Goal: Task Accomplishment & Management: Manage account settings

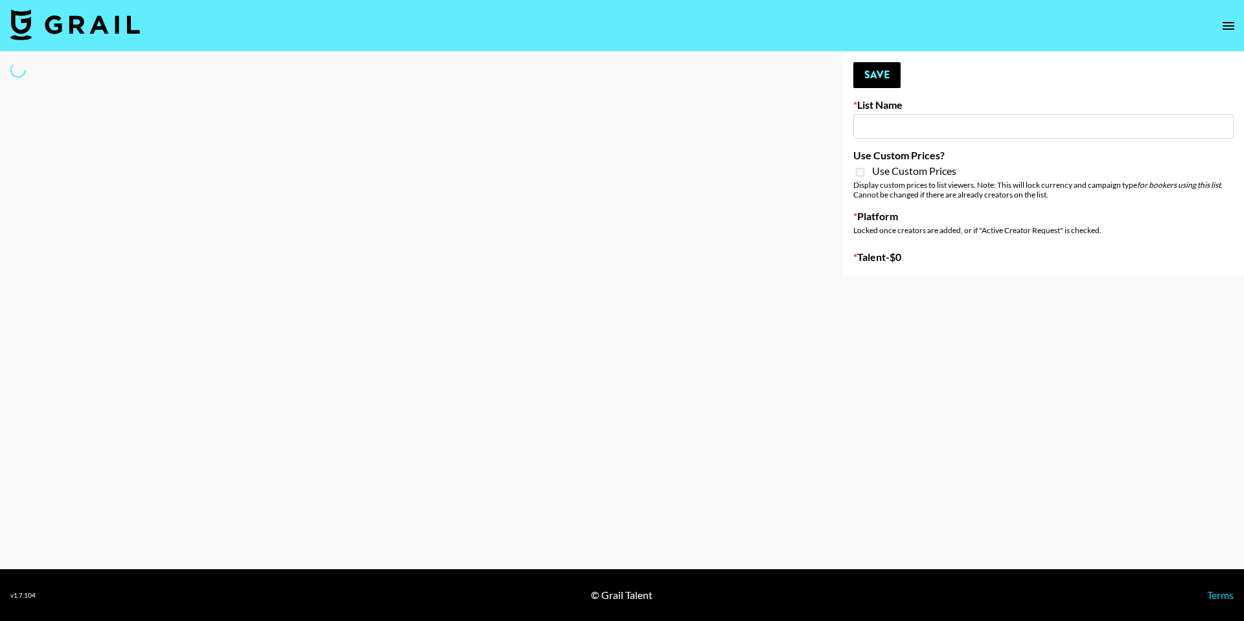
type input "SOS - [PERSON_NAME]"
select select "Song"
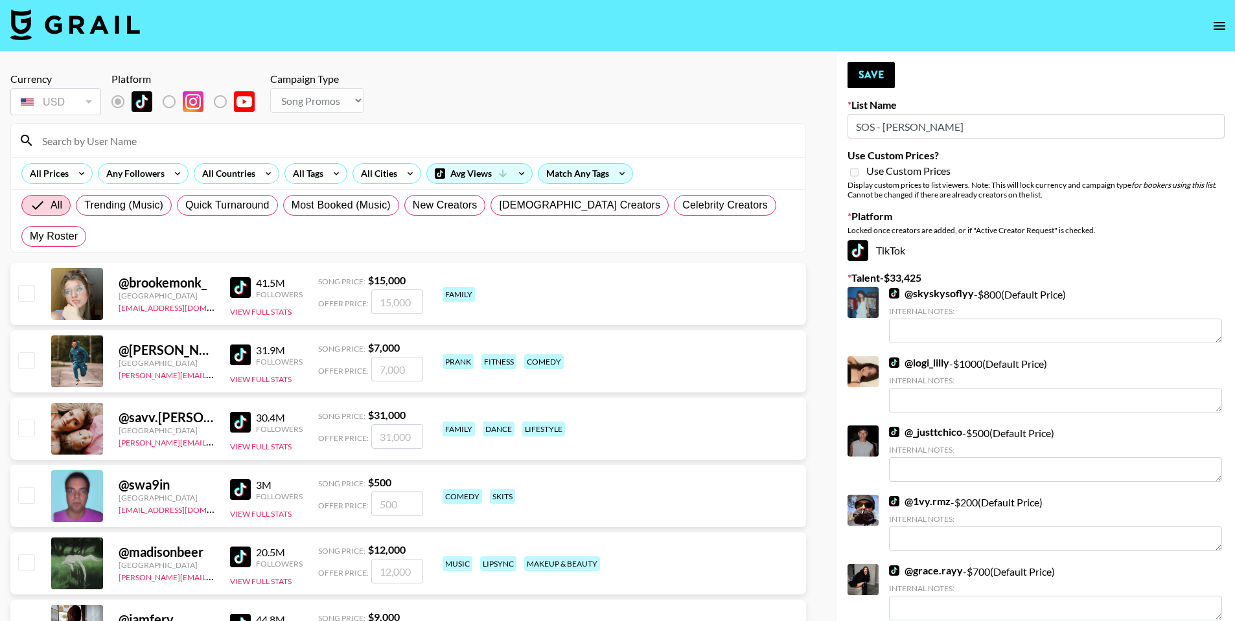
click at [325, 133] on input at bounding box center [415, 140] width 763 height 21
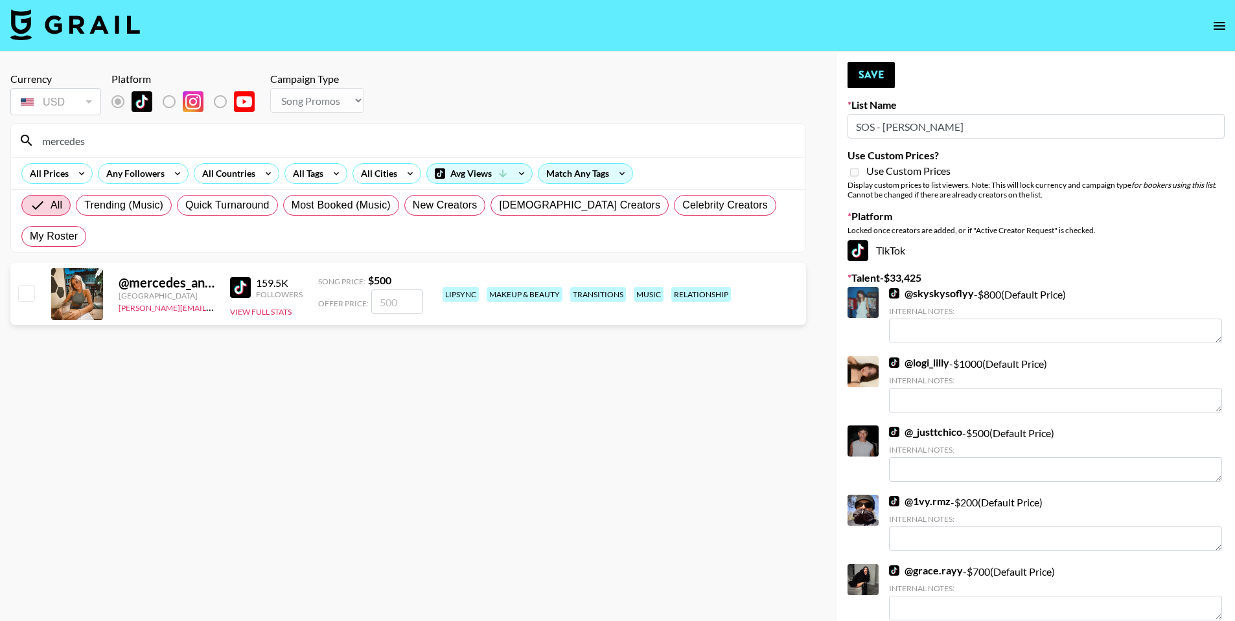
type input "mercedes"
click at [14, 267] on div "@ mercedes_anmarie_ United States chris@grail-talent.com 159.5K Followers View …" at bounding box center [408, 294] width 796 height 62
click at [25, 285] on input "checkbox" at bounding box center [26, 293] width 16 height 16
checkbox input "true"
type input "500"
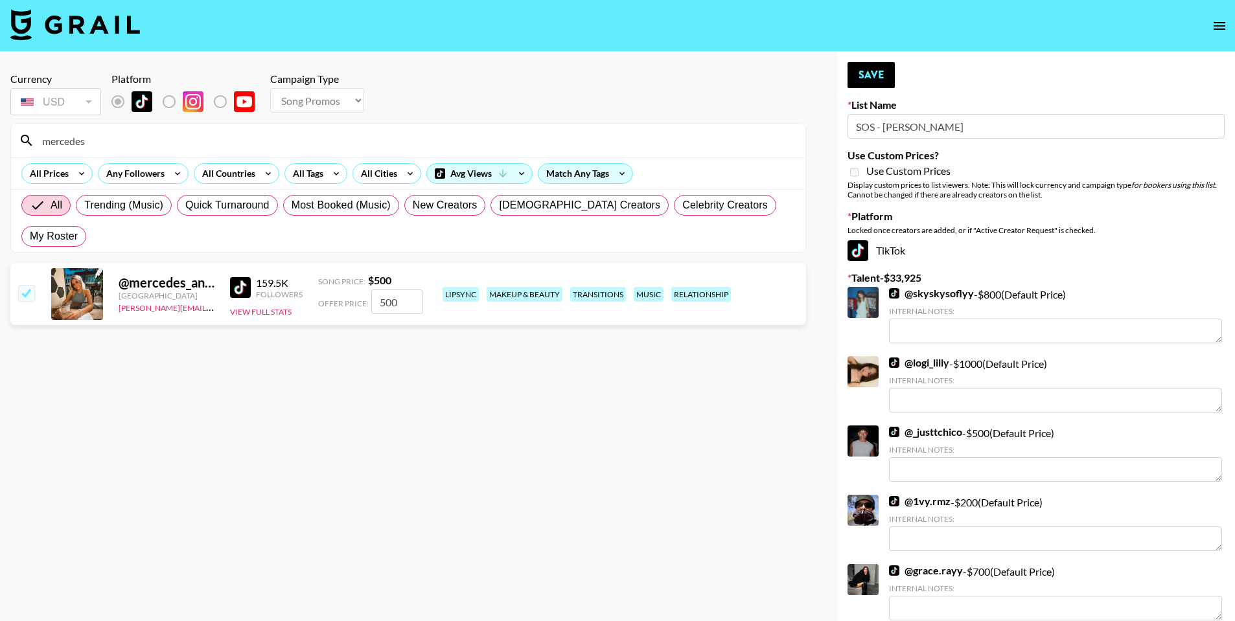
drag, startPoint x: 407, startPoint y: 272, endPoint x: 397, endPoint y: 272, distance: 9.7
click at [397, 290] on input "500" at bounding box center [397, 302] width 52 height 25
drag, startPoint x: 335, startPoint y: 146, endPoint x: 19, endPoint y: 121, distance: 317.2
click at [19, 121] on section "Currency USD USD ​ Platform Campaign Type Choose Type... Song Promos Brand Prom…" at bounding box center [408, 157] width 796 height 190
type input "notcora"
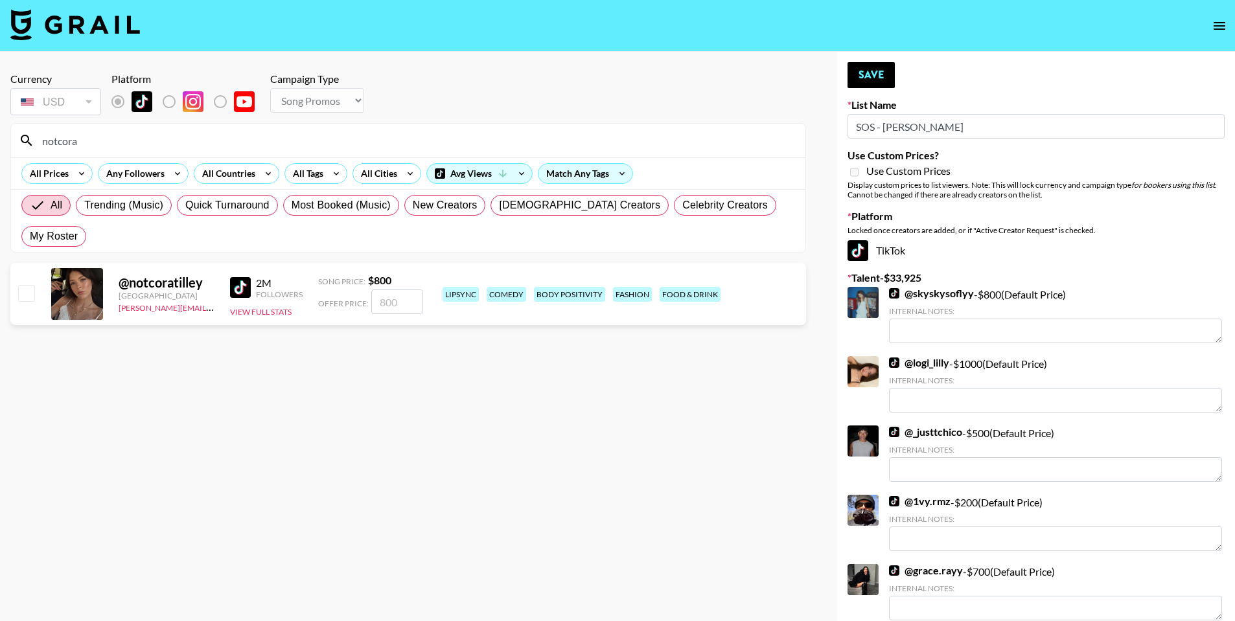
click at [29, 285] on input "checkbox" at bounding box center [26, 293] width 16 height 16
checkbox input "true"
type input "800"
click at [363, 142] on input "notcora" at bounding box center [415, 140] width 763 height 21
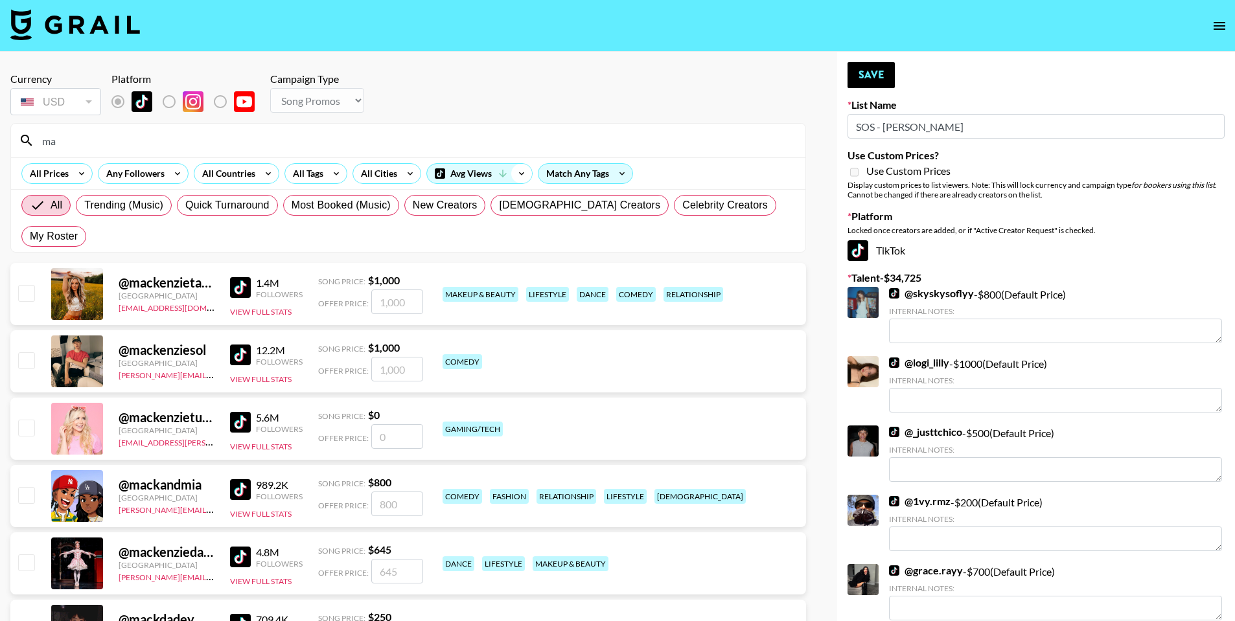
type input "m"
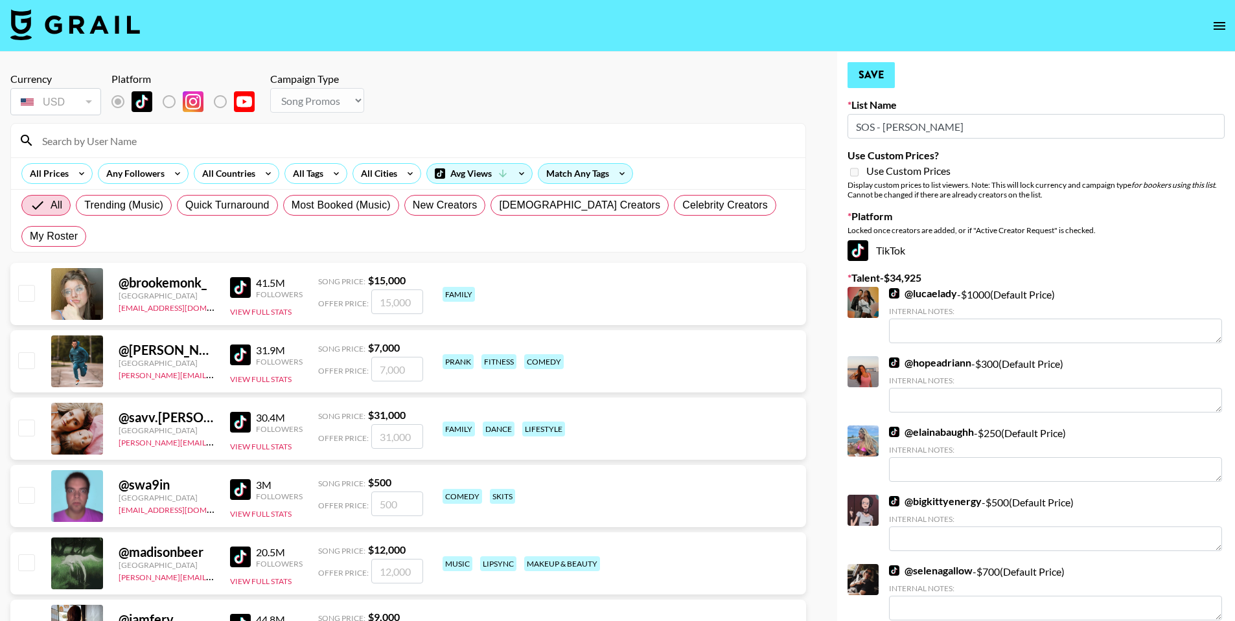
click at [877, 71] on button "Save" at bounding box center [870, 75] width 47 height 26
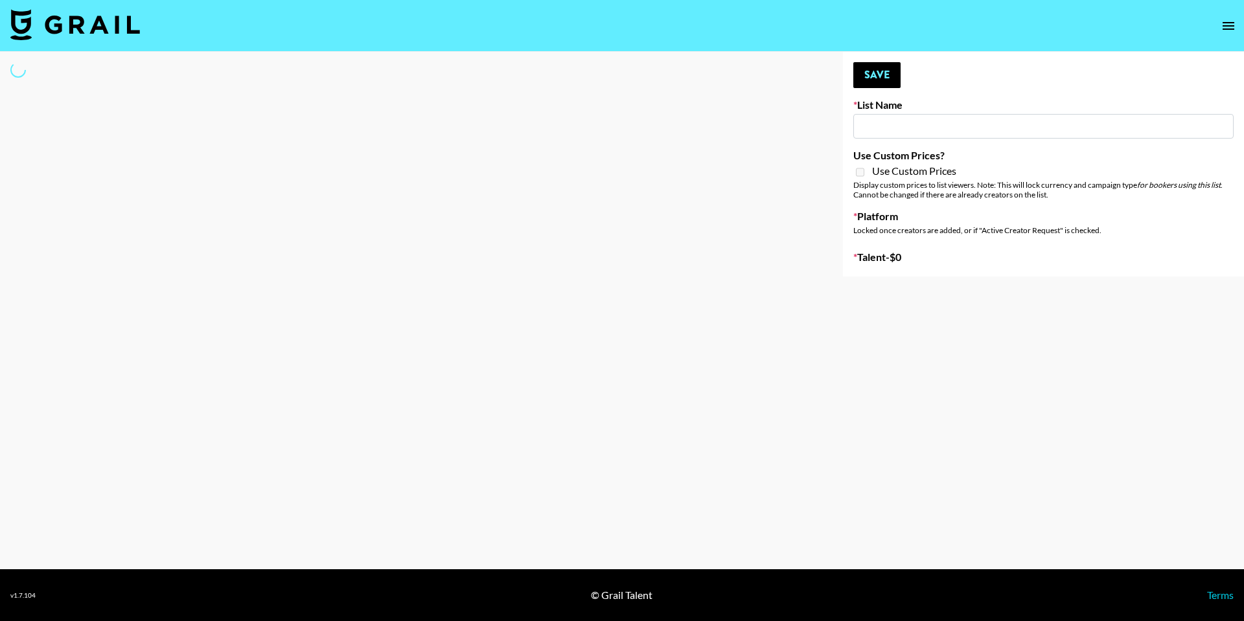
type input "Laundry Day - Supermodel"
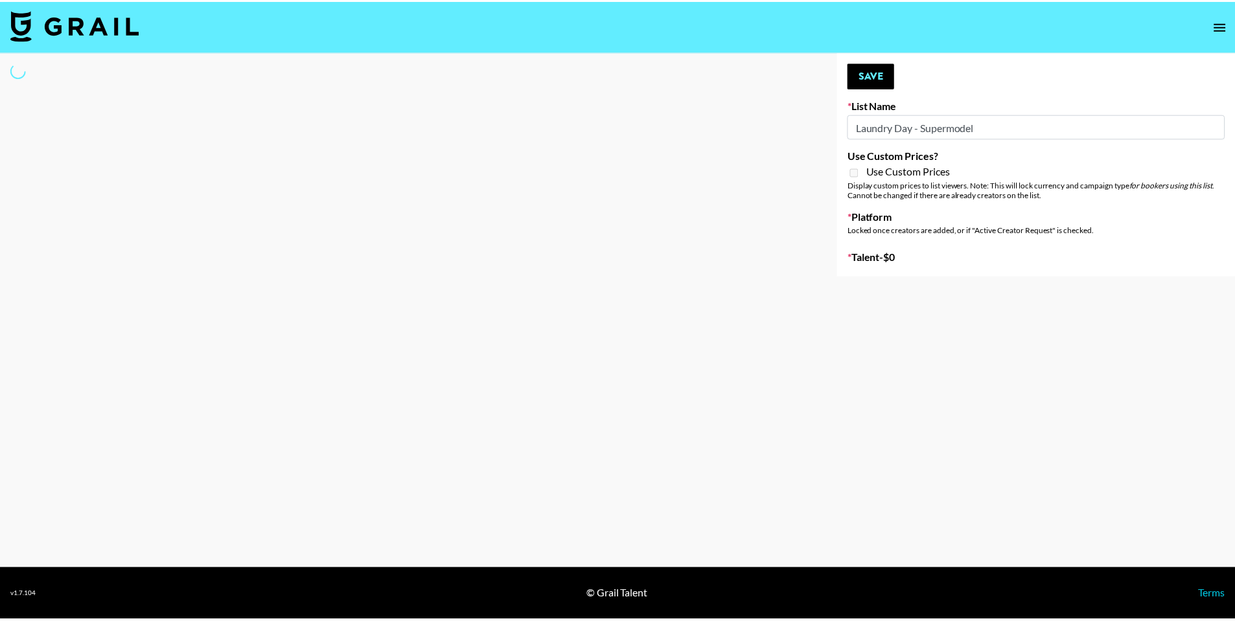
select select "Song"
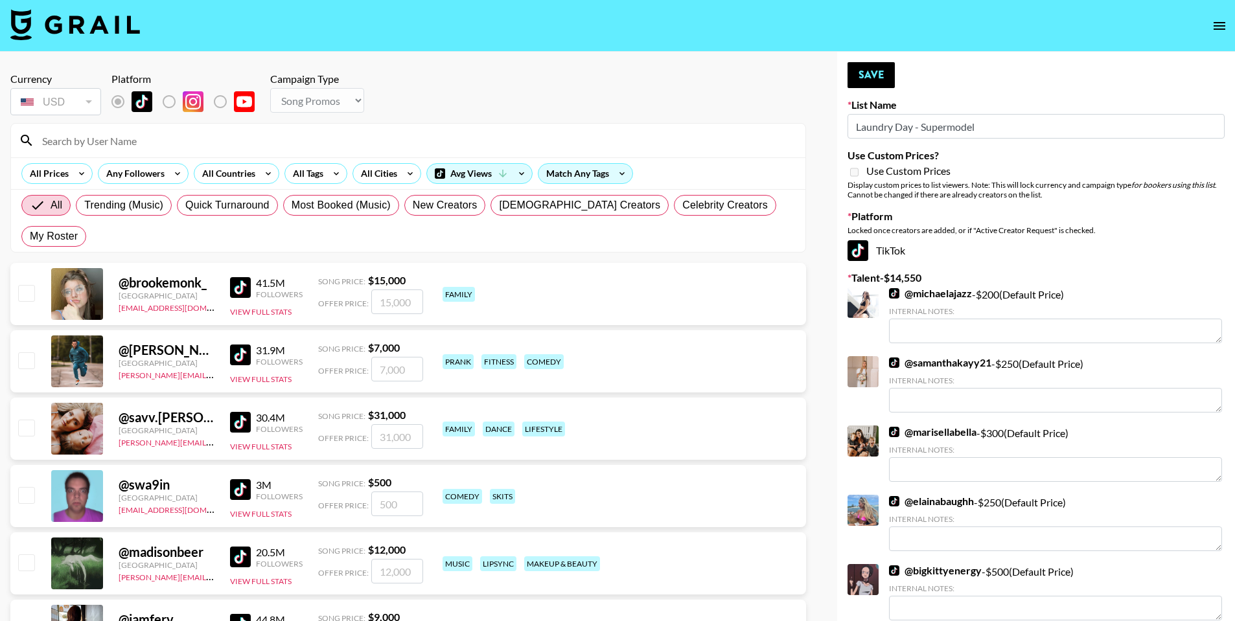
click at [295, 141] on input at bounding box center [415, 140] width 763 height 21
click at [78, 229] on span "My Roster" at bounding box center [54, 237] width 48 height 16
click at [30, 236] on input "My Roster" at bounding box center [30, 236] width 0 height 0
radio input "true"
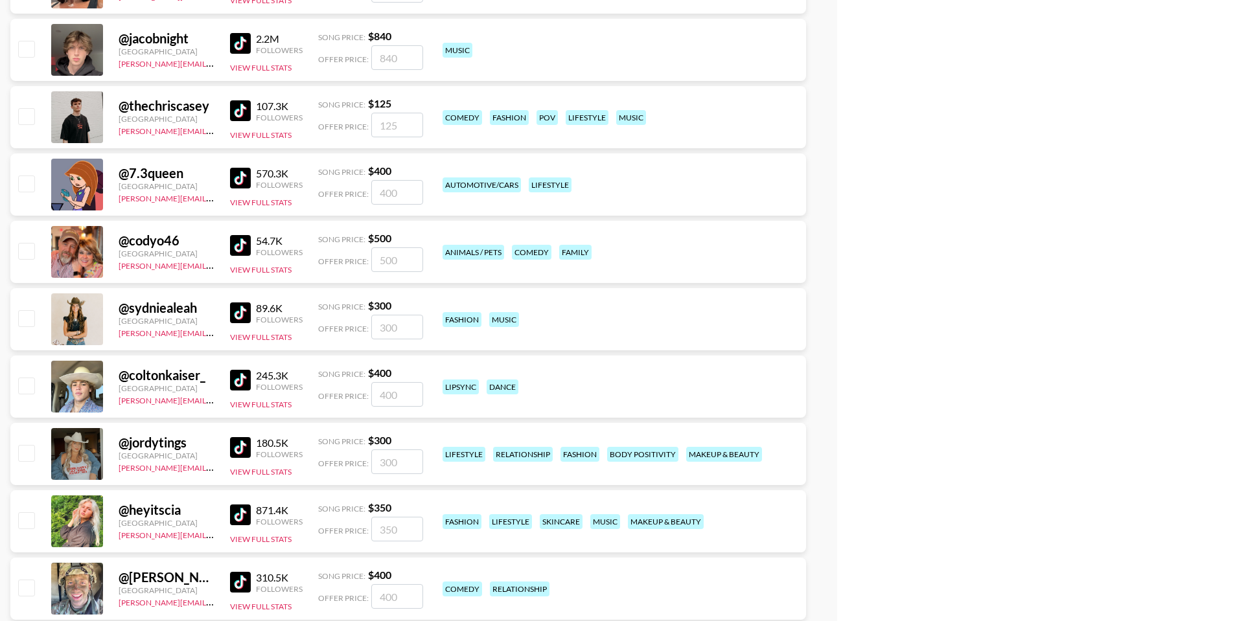
scroll to position [4827, 0]
click at [394, 314] on input "number" at bounding box center [397, 326] width 52 height 25
checkbox input "true"
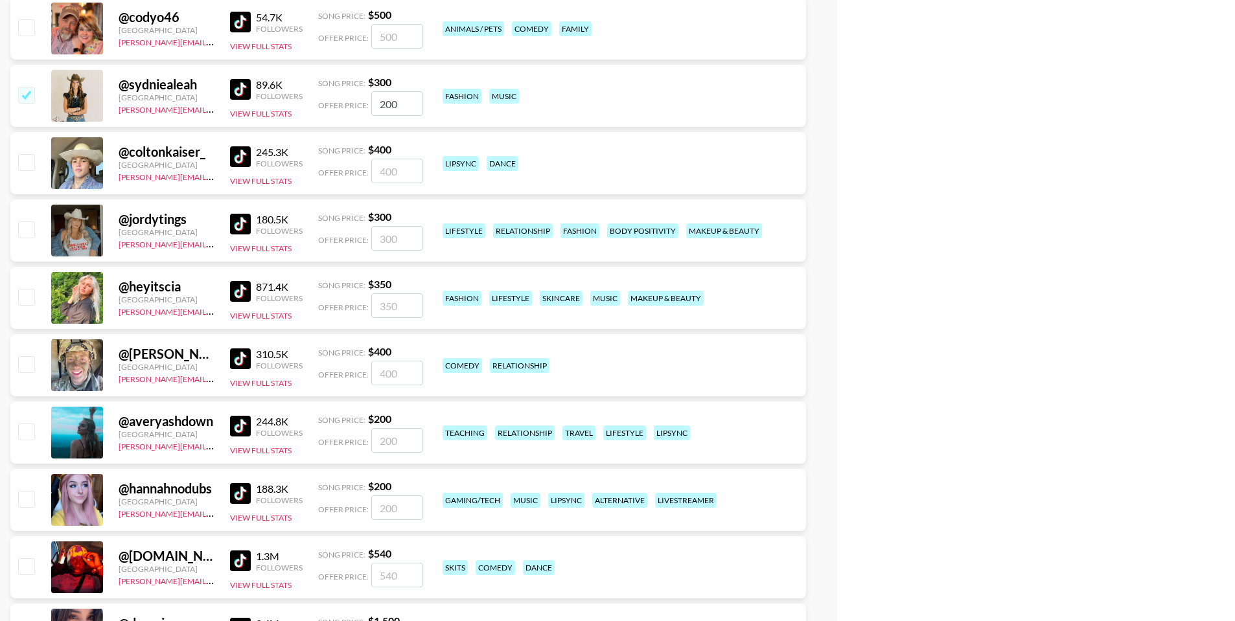
scroll to position [5050, 0]
type input "200"
click at [27, 490] on input "checkbox" at bounding box center [26, 498] width 16 height 16
checkbox input "true"
type input "200"
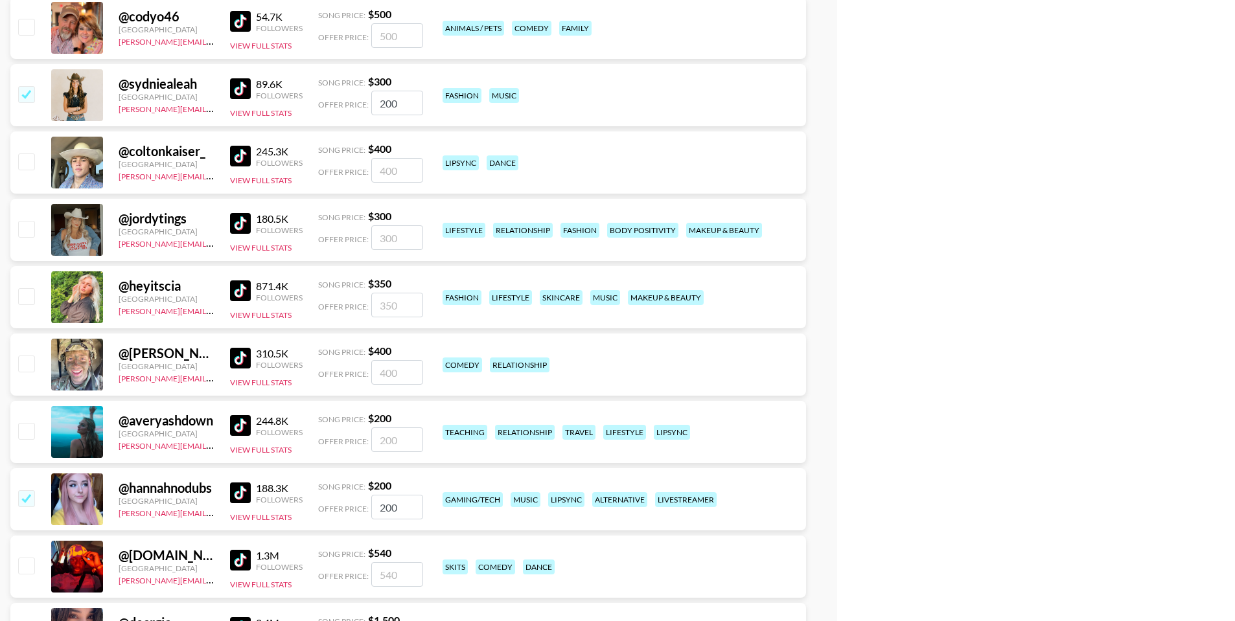
click at [29, 423] on input "checkbox" at bounding box center [26, 431] width 16 height 16
checkbox input "true"
type input "200"
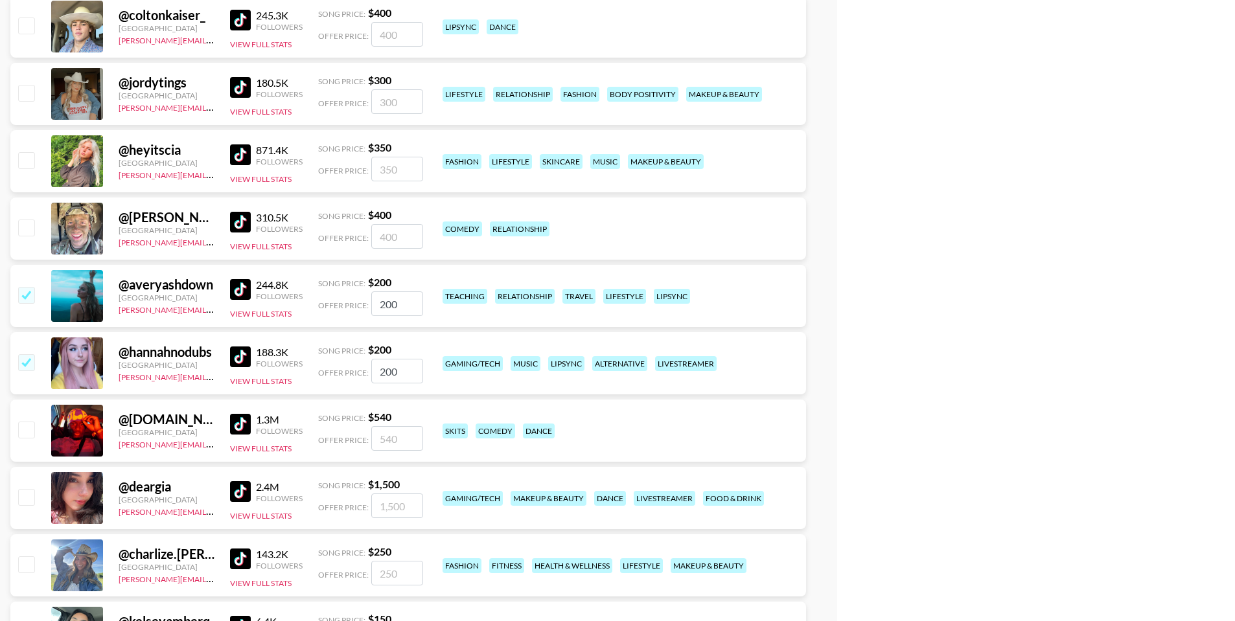
scroll to position [5182, 0]
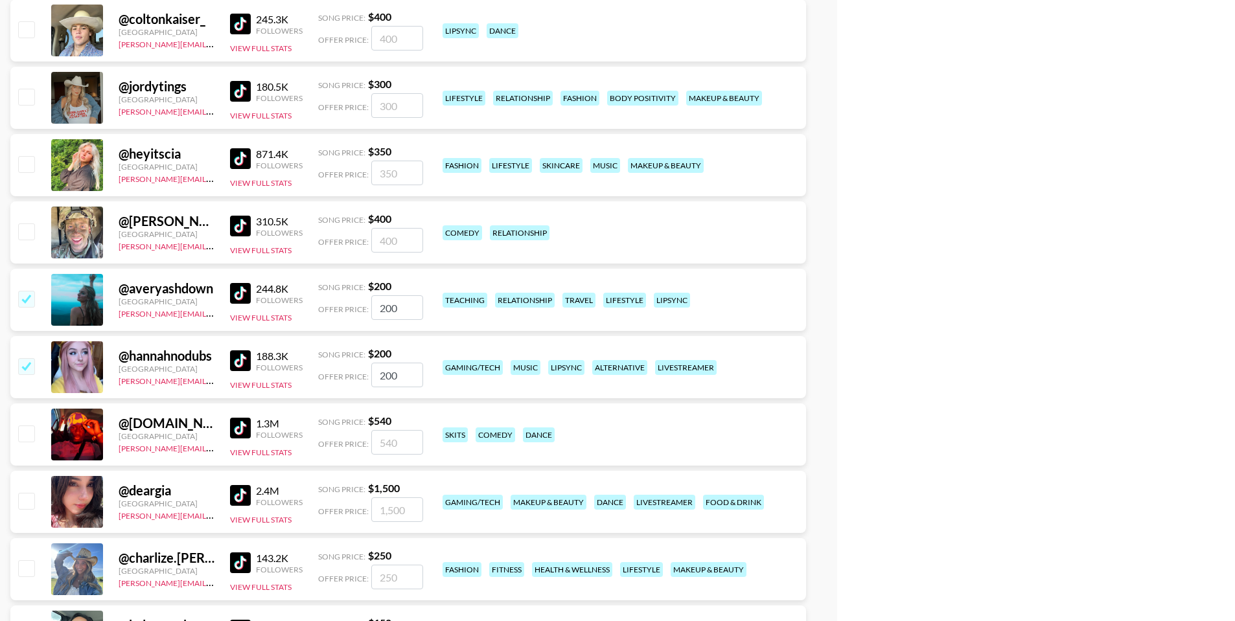
click at [391, 159] on div "@ heyitscia United States chris@grail-talent.com 871.4K Followers View Full Sta…" at bounding box center [408, 165] width 796 height 62
click at [391, 161] on input "number" at bounding box center [397, 173] width 52 height 25
checkbox input "true"
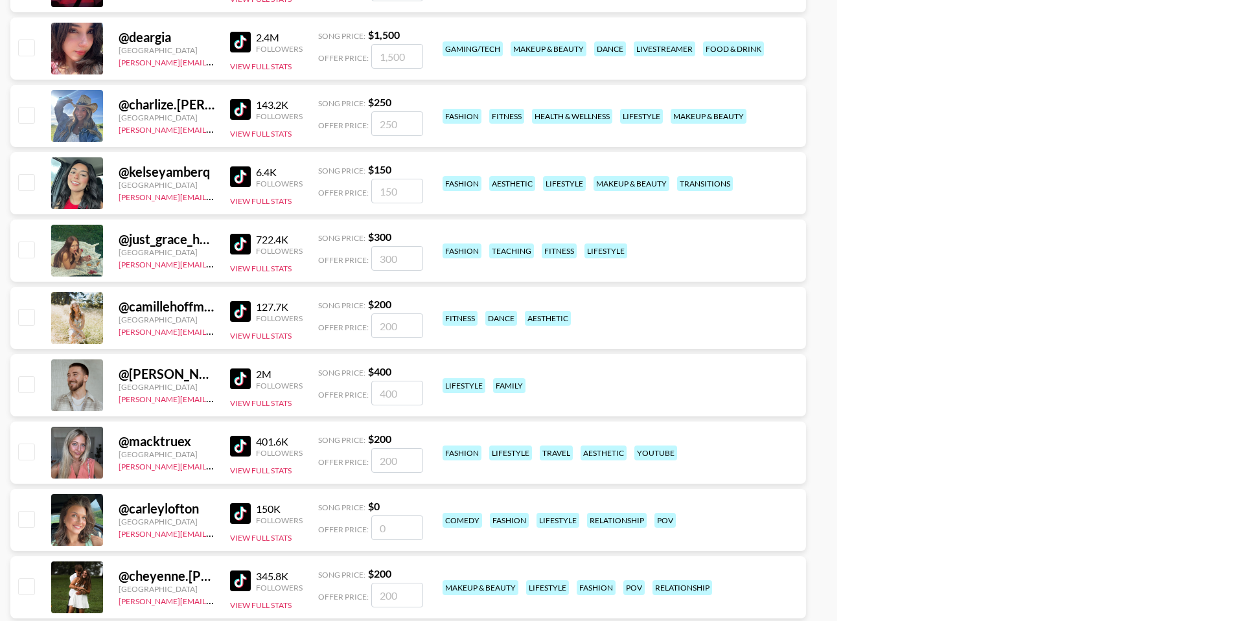
scroll to position [5637, 0]
type input "300"
click at [384, 178] on input "number" at bounding box center [397, 190] width 52 height 25
click at [27, 174] on input "checkbox" at bounding box center [26, 182] width 16 height 16
checkbox input "true"
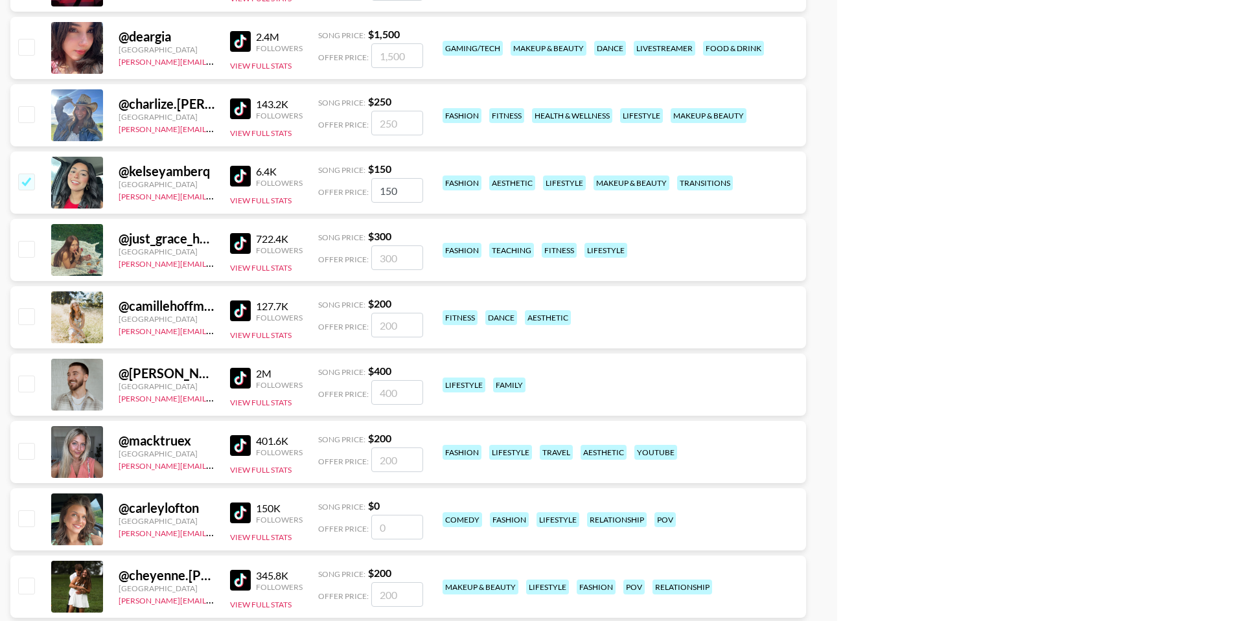
type input "150"
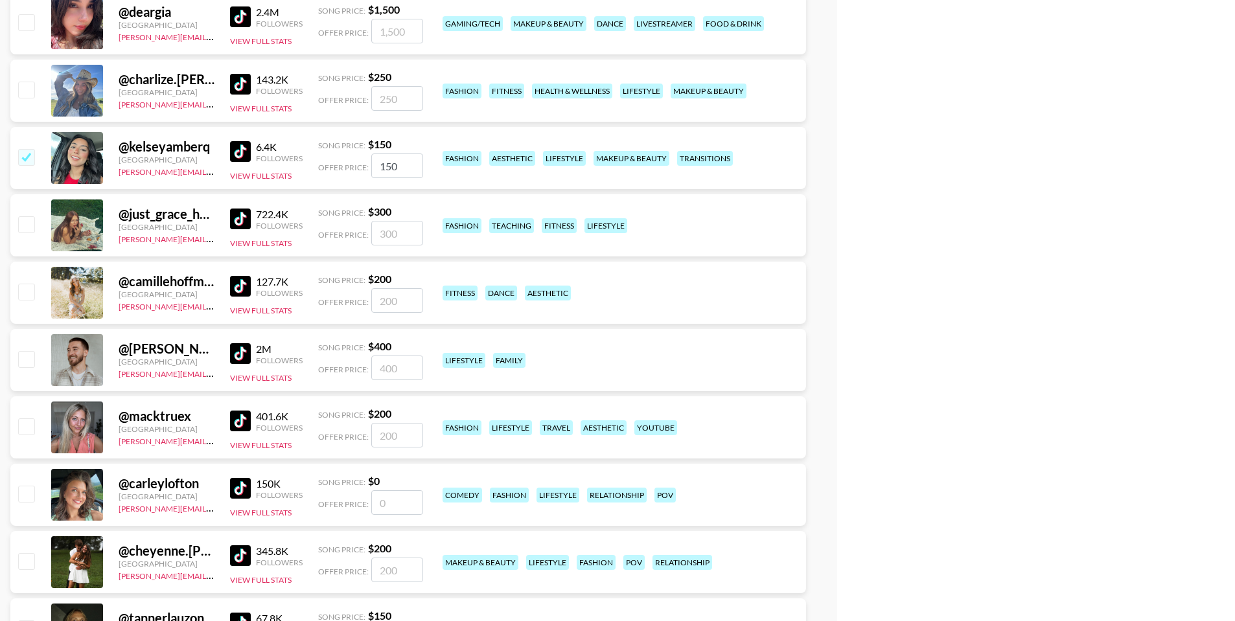
scroll to position [5672, 0]
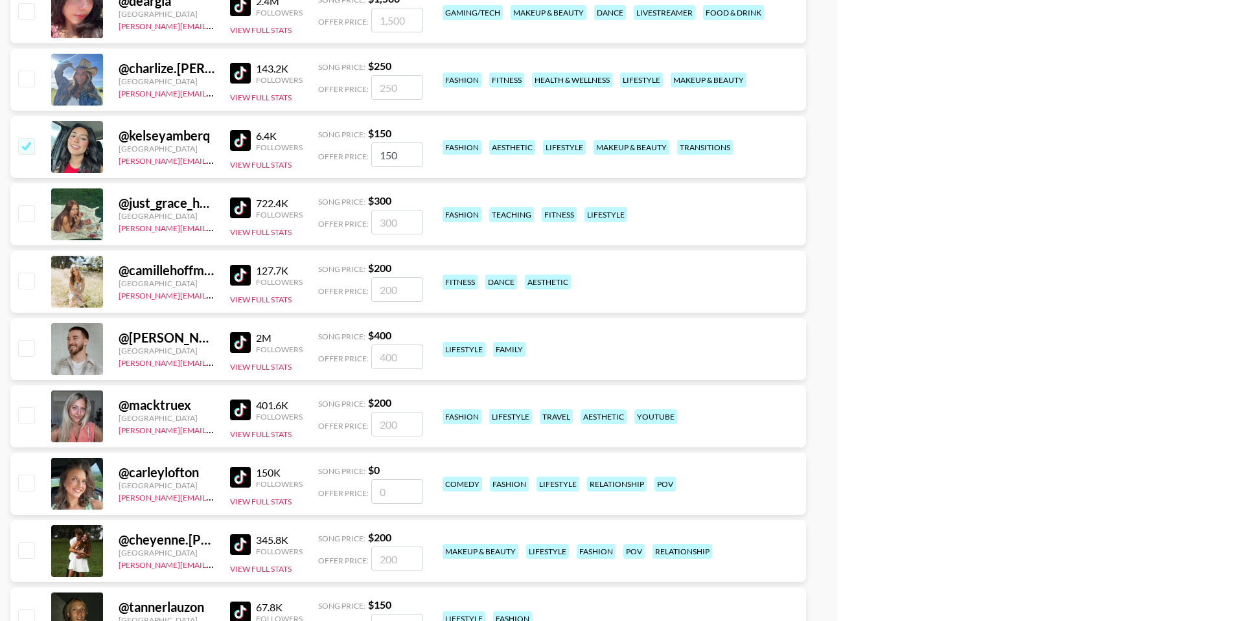
click at [26, 205] on input "checkbox" at bounding box center [26, 213] width 16 height 16
checkbox input "true"
type input "300"
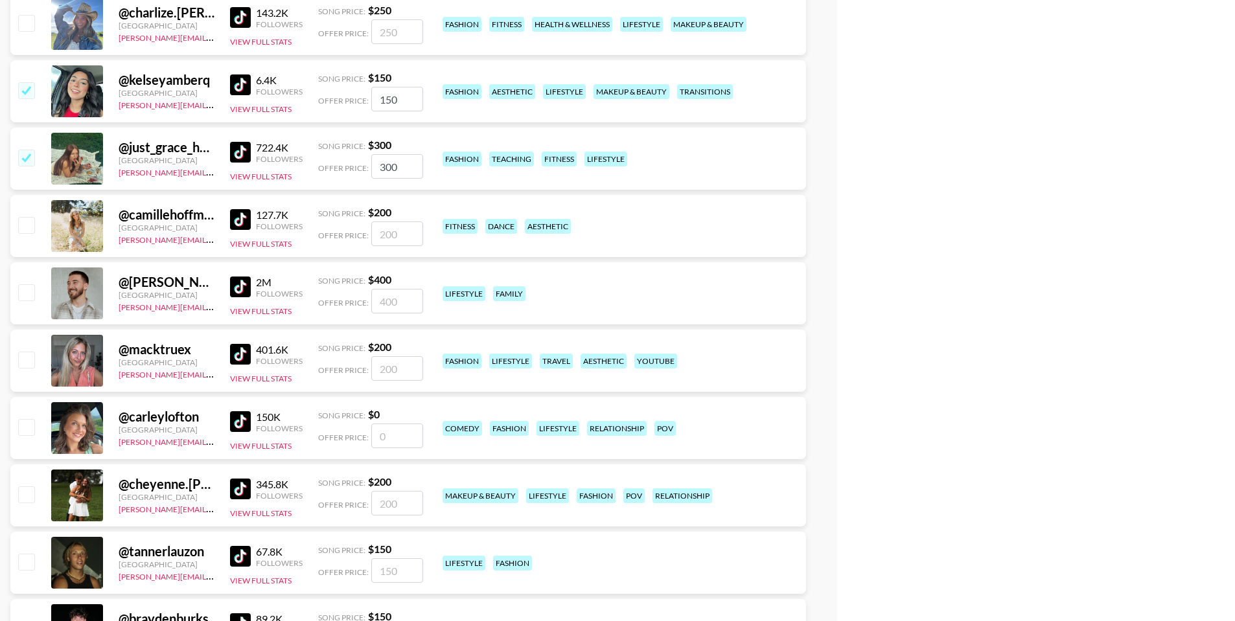
scroll to position [5731, 0]
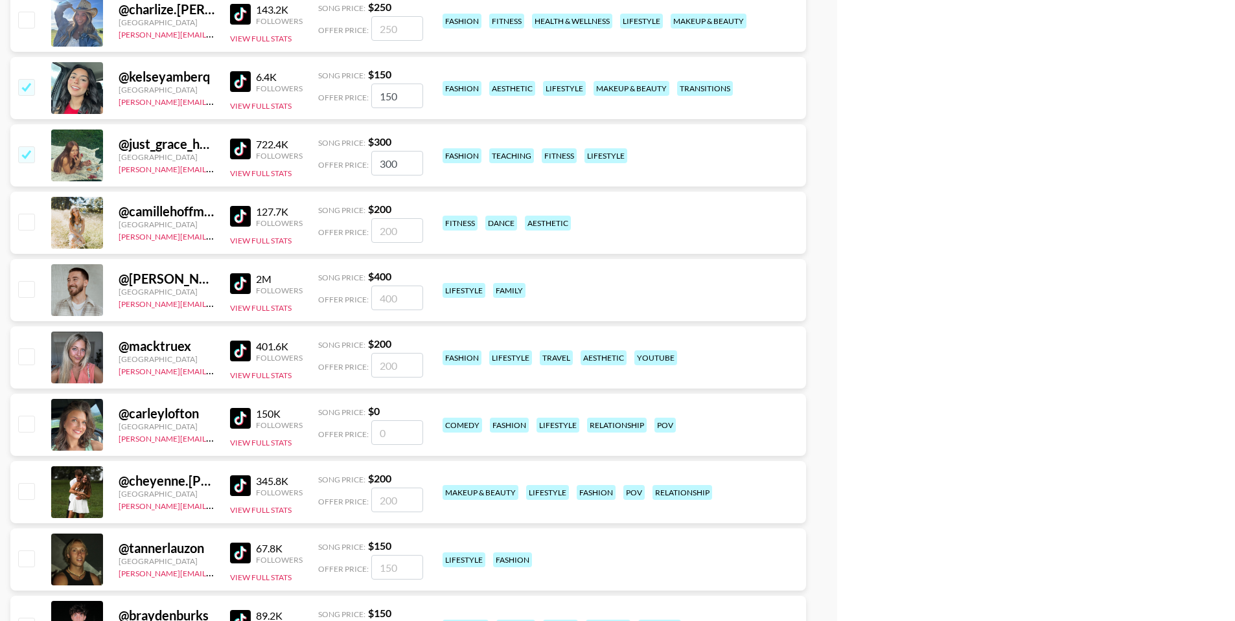
click at [26, 214] on input "checkbox" at bounding box center [26, 222] width 16 height 16
checkbox input "true"
type input "200"
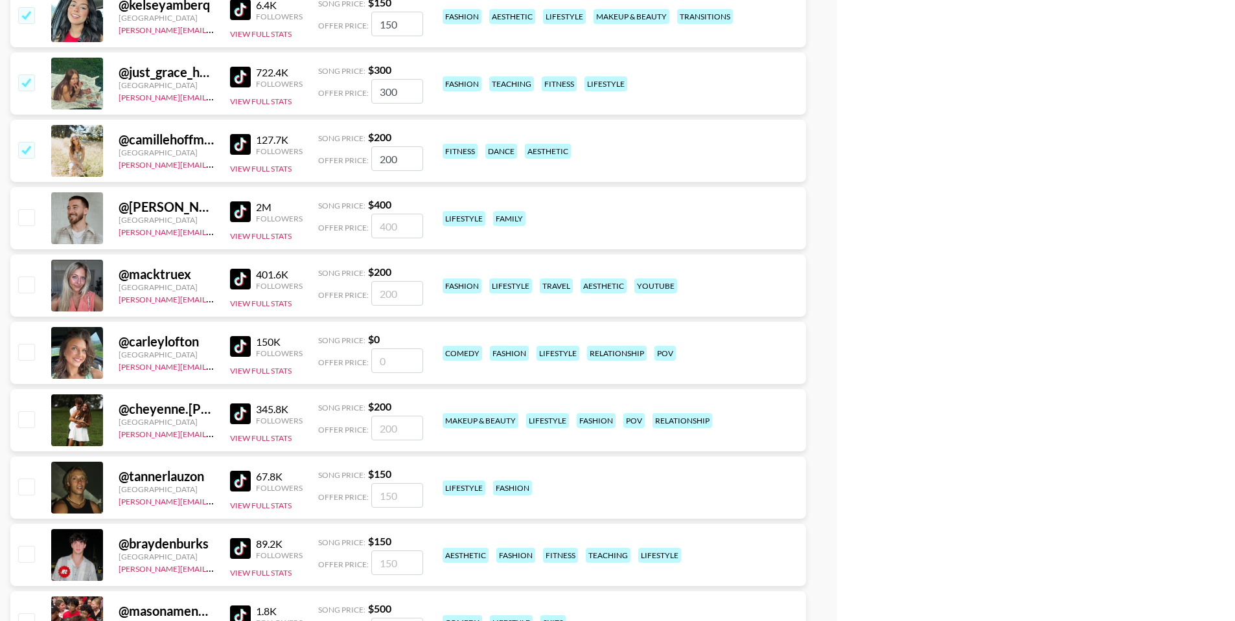
scroll to position [5825, 0]
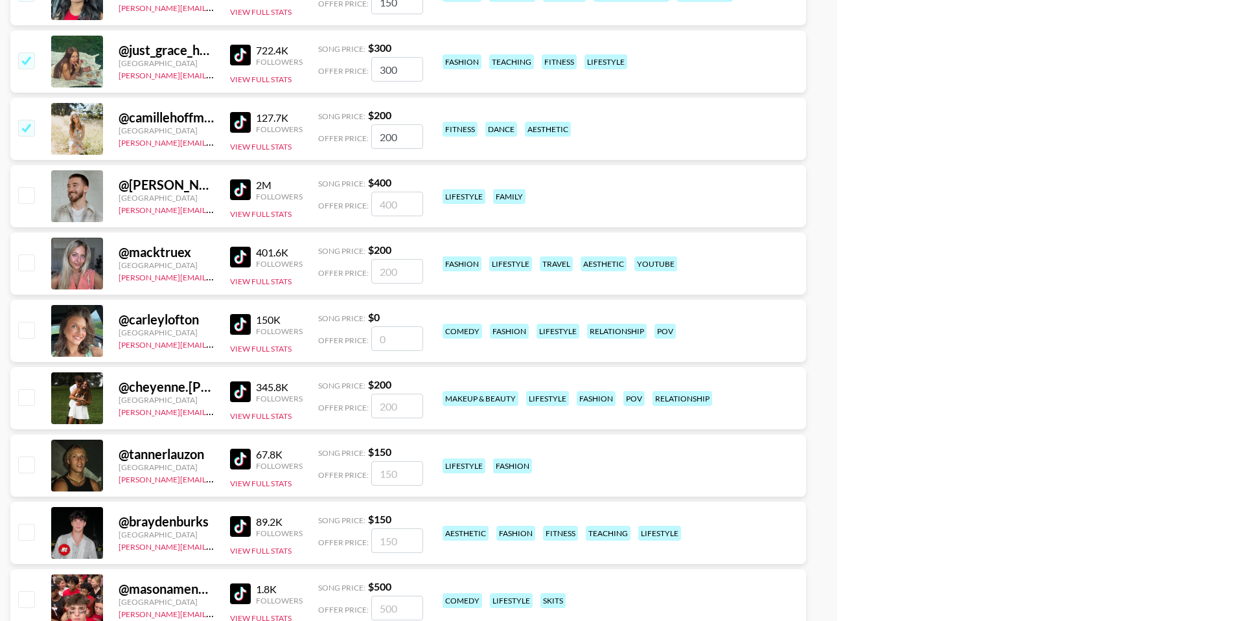
click at [31, 255] on input "checkbox" at bounding box center [26, 263] width 16 height 16
checkbox input "true"
type input "200"
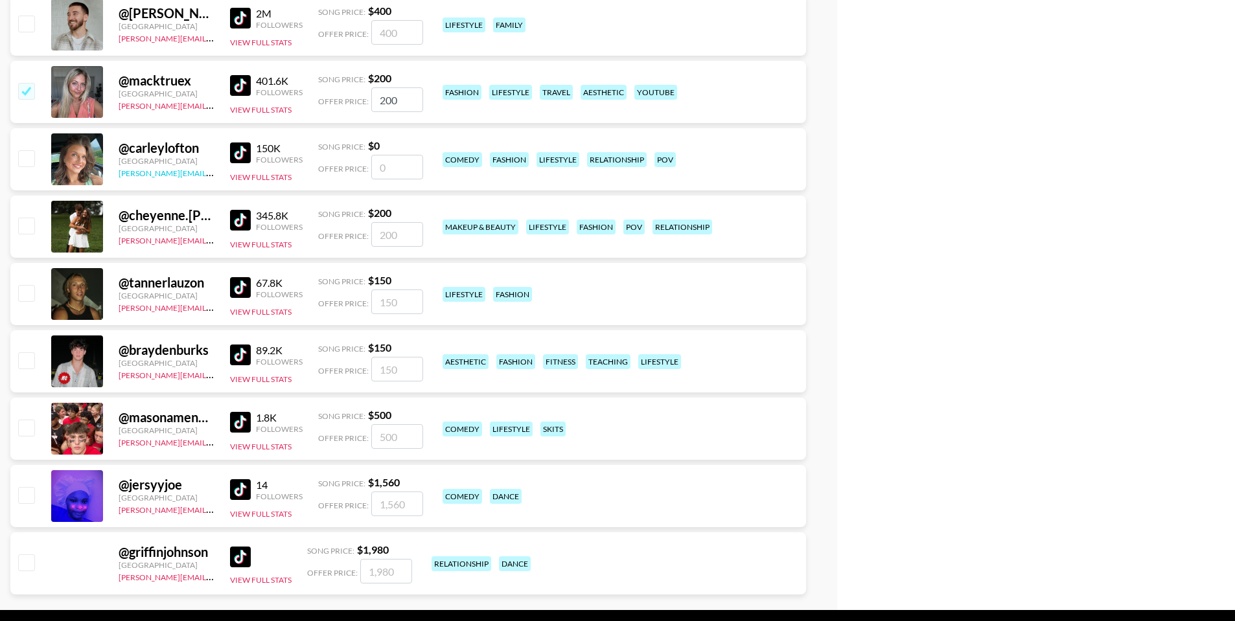
scroll to position [5999, 0]
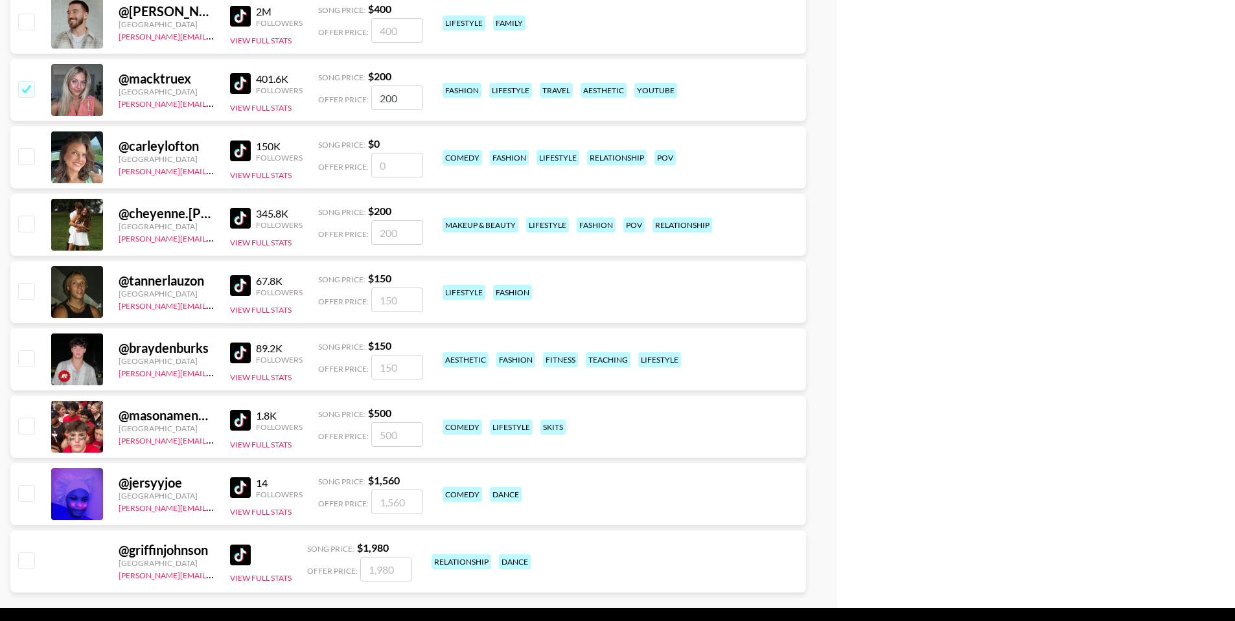
click at [25, 216] on input "checkbox" at bounding box center [26, 224] width 16 height 16
checkbox input "true"
type input "200"
click at [384, 153] on input "number" at bounding box center [397, 165] width 52 height 25
checkbox input "true"
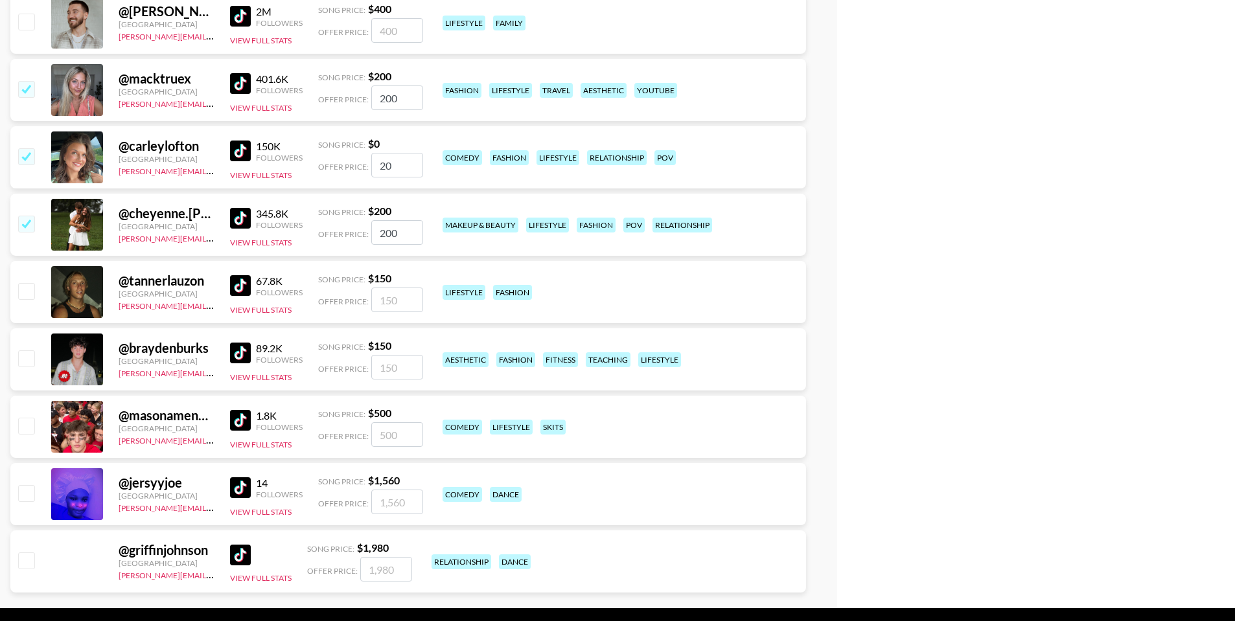
type input "200"
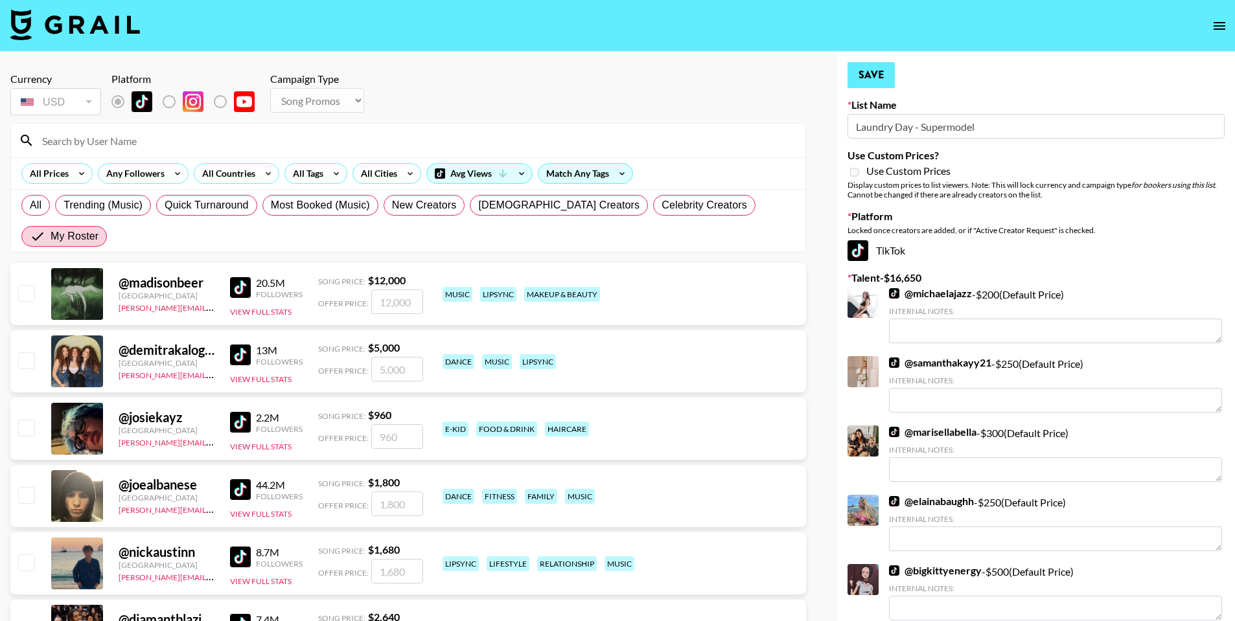
scroll to position [0, 0]
click at [868, 65] on button "Save" at bounding box center [870, 75] width 47 height 26
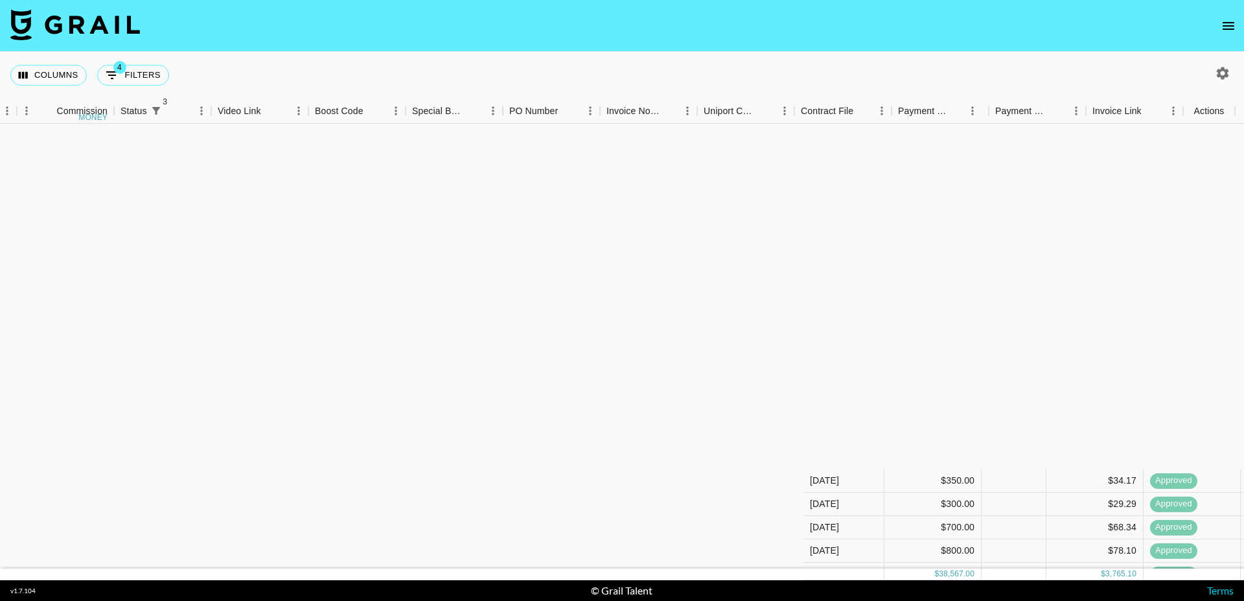
scroll to position [414, 1029]
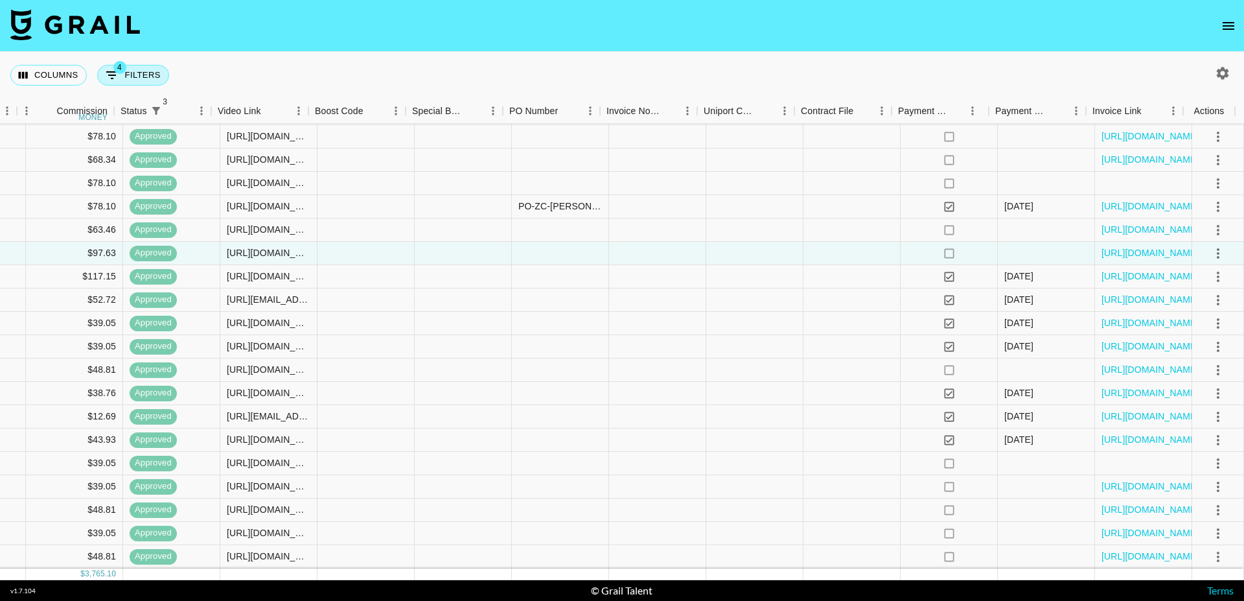
click at [150, 75] on button "4 Filters" at bounding box center [133, 75] width 72 height 21
select select "status"
select select "not"
select select "cancelled"
select select "status"
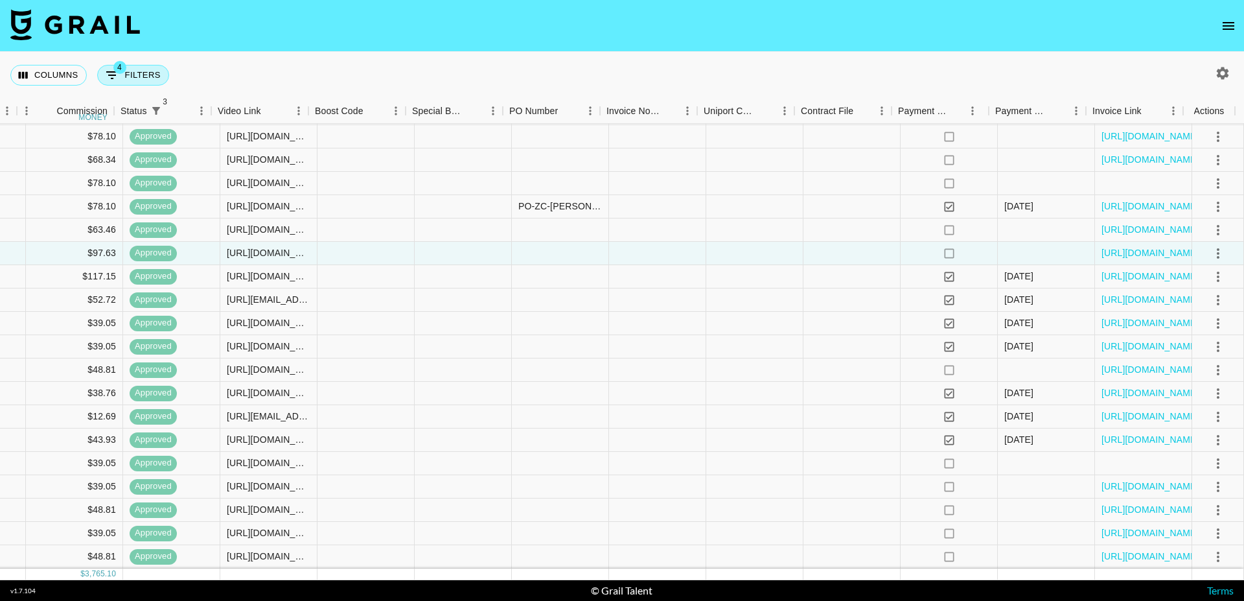
select select "not"
select select "declined"
select select "status"
select select "approved"
select select "monthDue2"
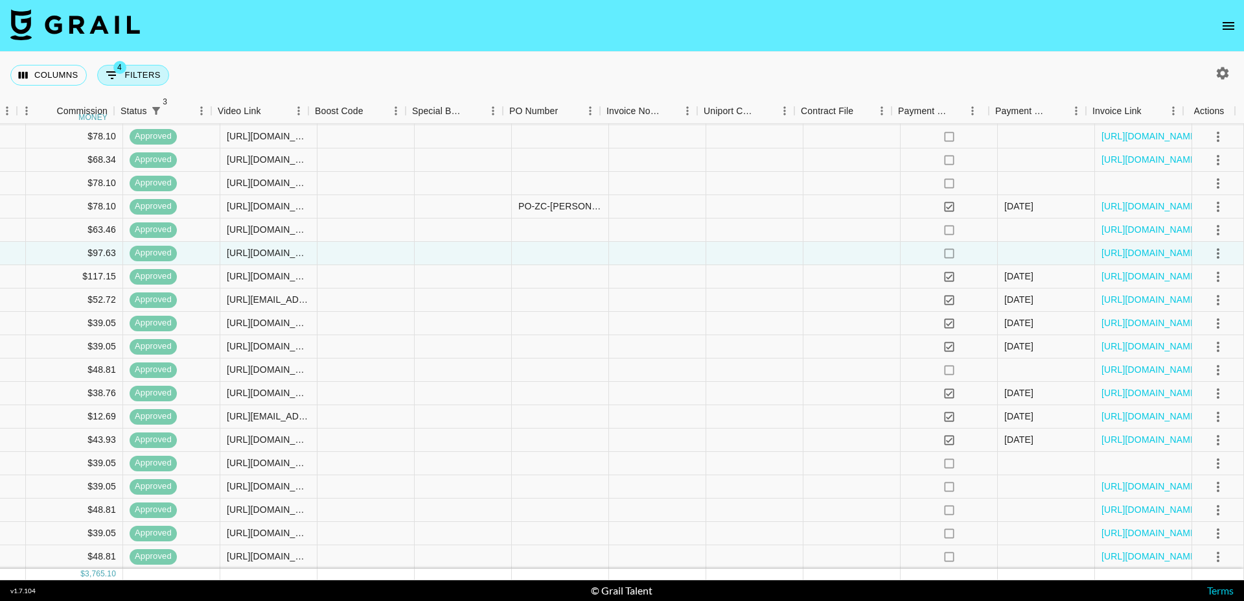
select select "[DATE]"
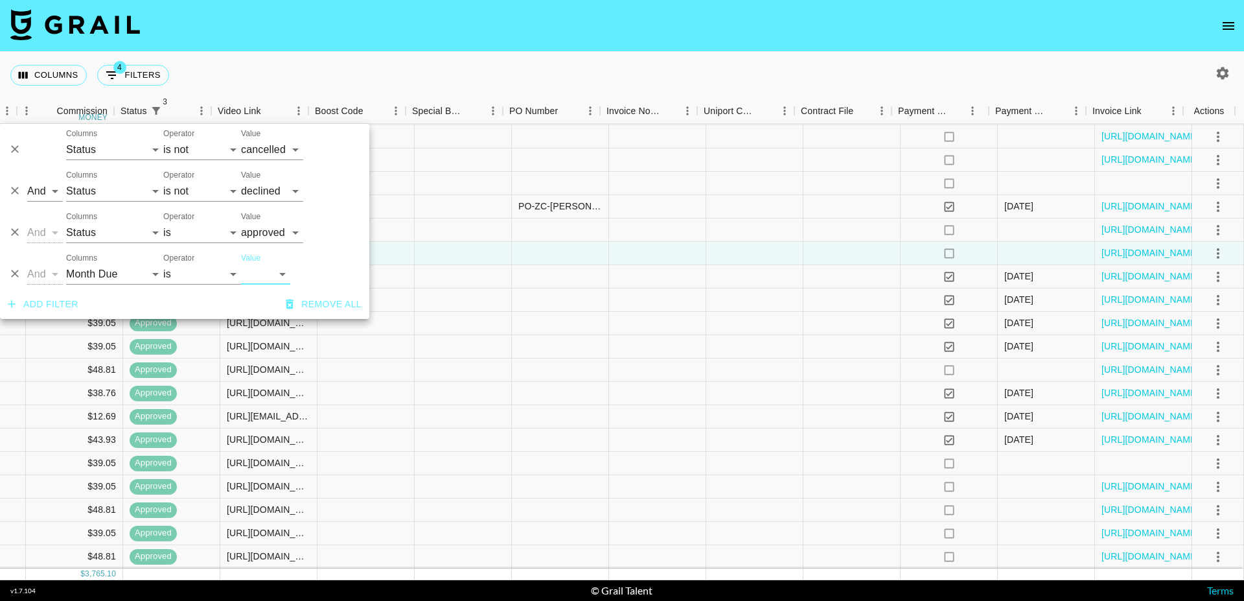
click at [268, 61] on div "Columns 4 Filters + Booking" at bounding box center [622, 75] width 1244 height 47
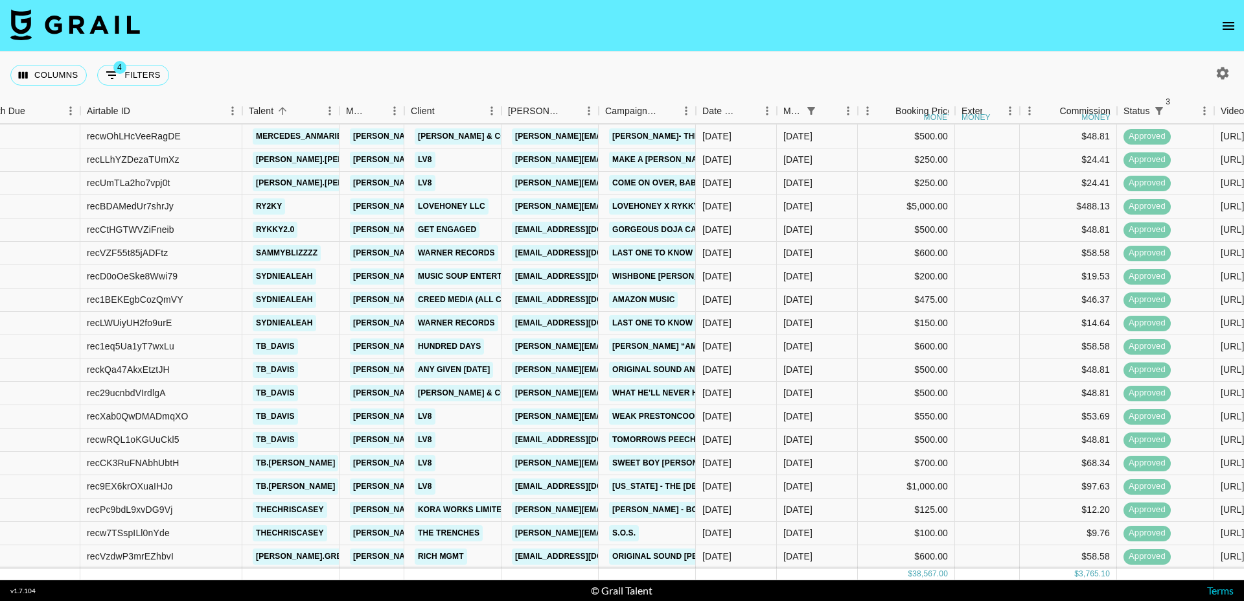
scroll to position [913, 27]
click at [139, 78] on button "4 Filters" at bounding box center [133, 75] width 72 height 21
select select "status"
select select "not"
select select "cancelled"
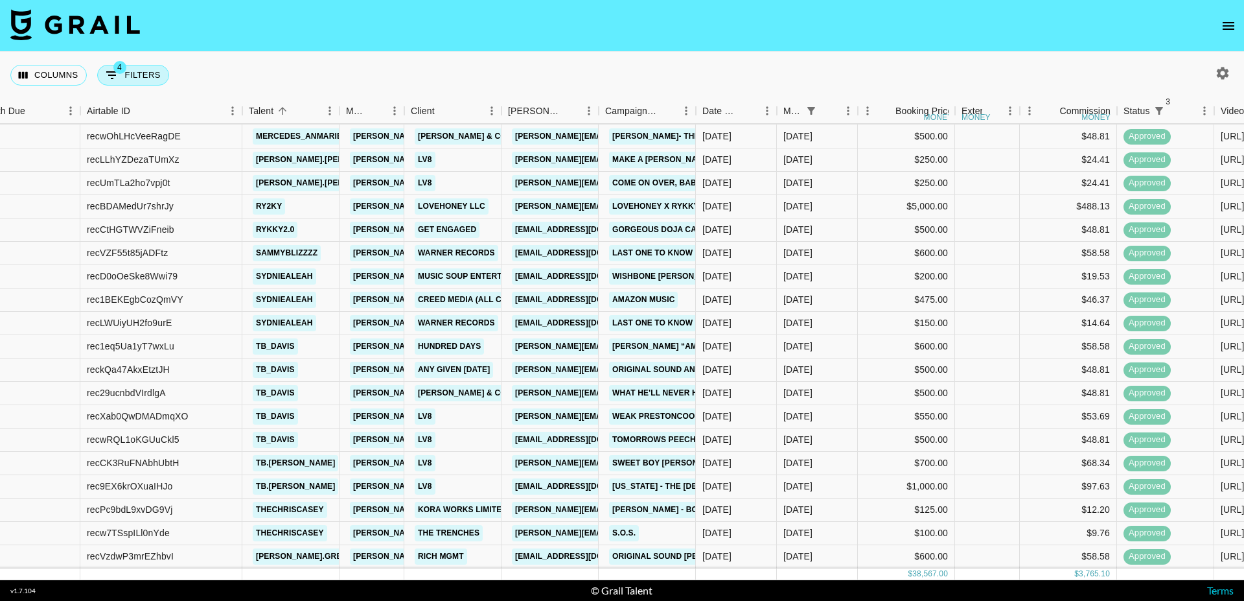
select select "status"
select select "not"
select select "declined"
select select "status"
select select "approved"
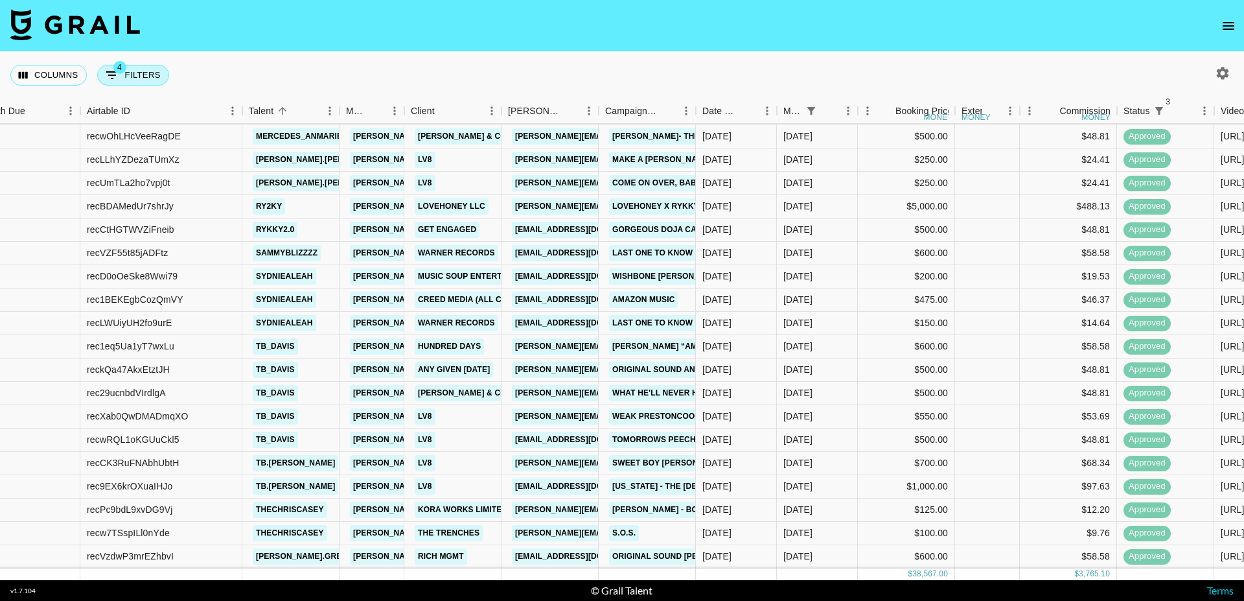
select select "monthDue2"
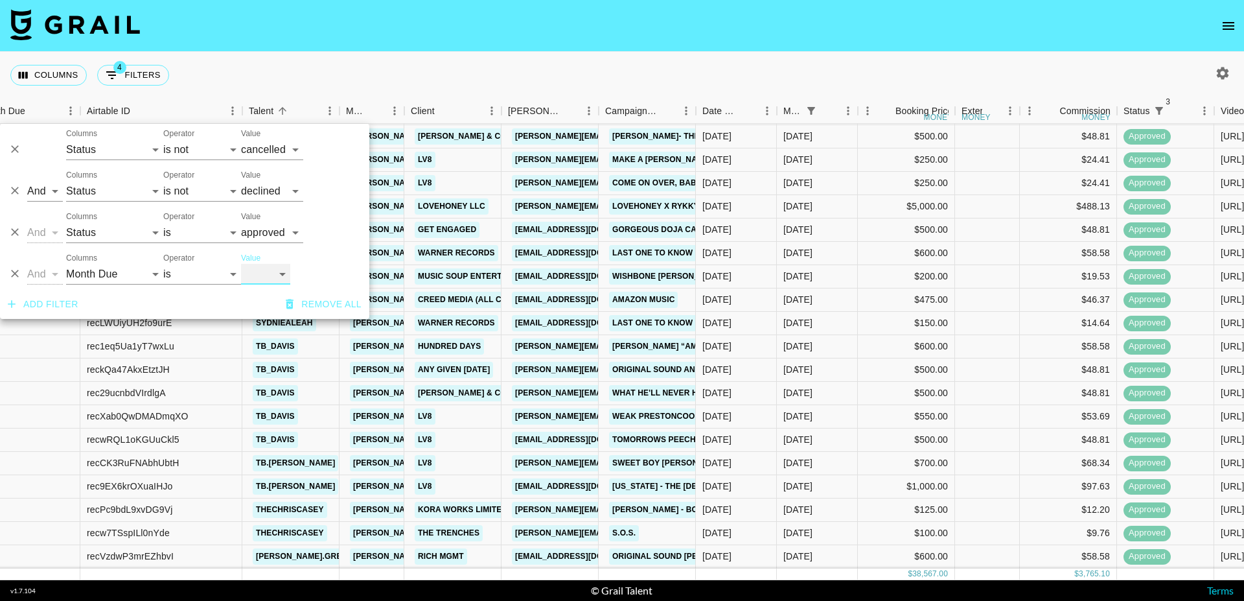
select select "[DATE]"
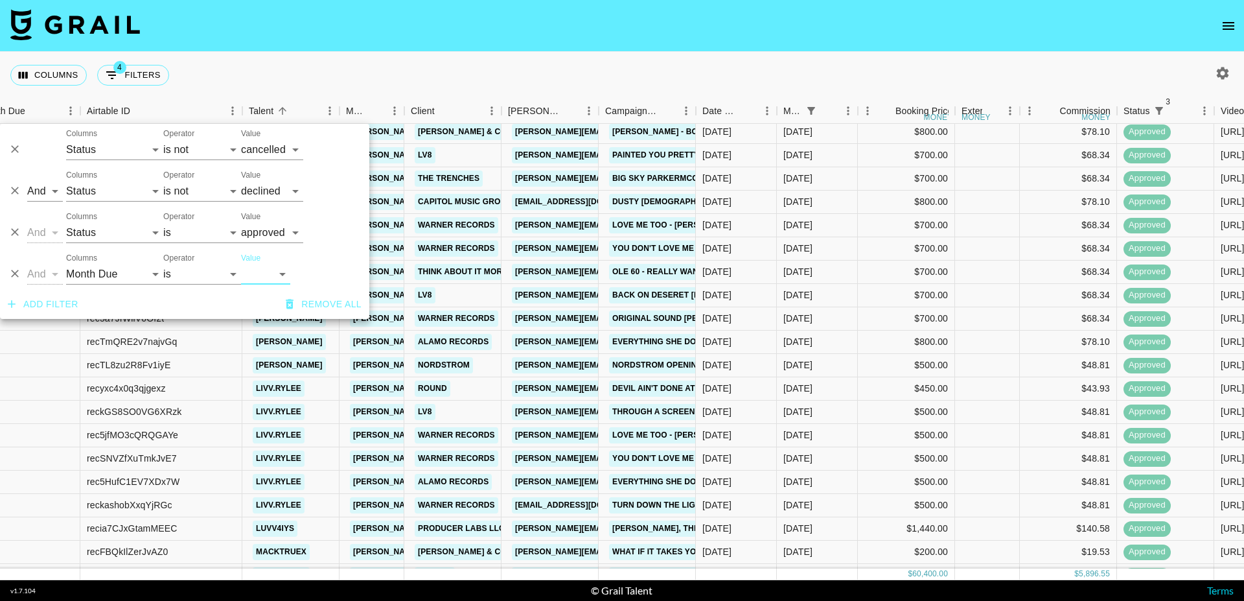
click at [369, 64] on div "Columns 4 Filters + Booking" at bounding box center [622, 75] width 1244 height 47
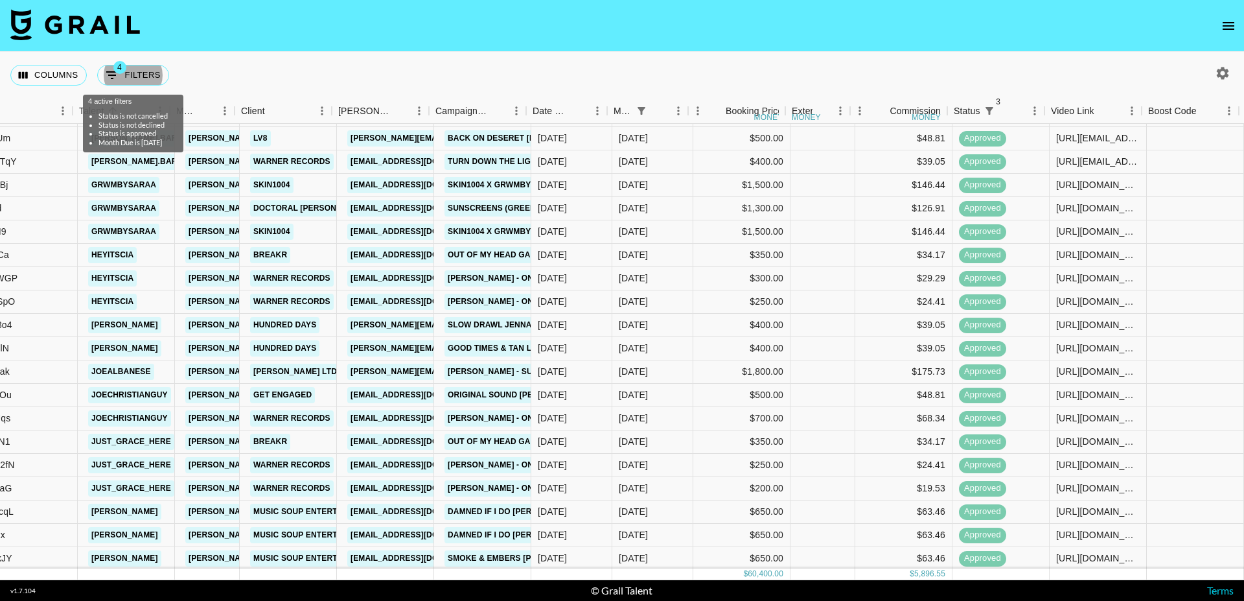
scroll to position [463, 189]
